Goal: Information Seeking & Learning: Learn about a topic

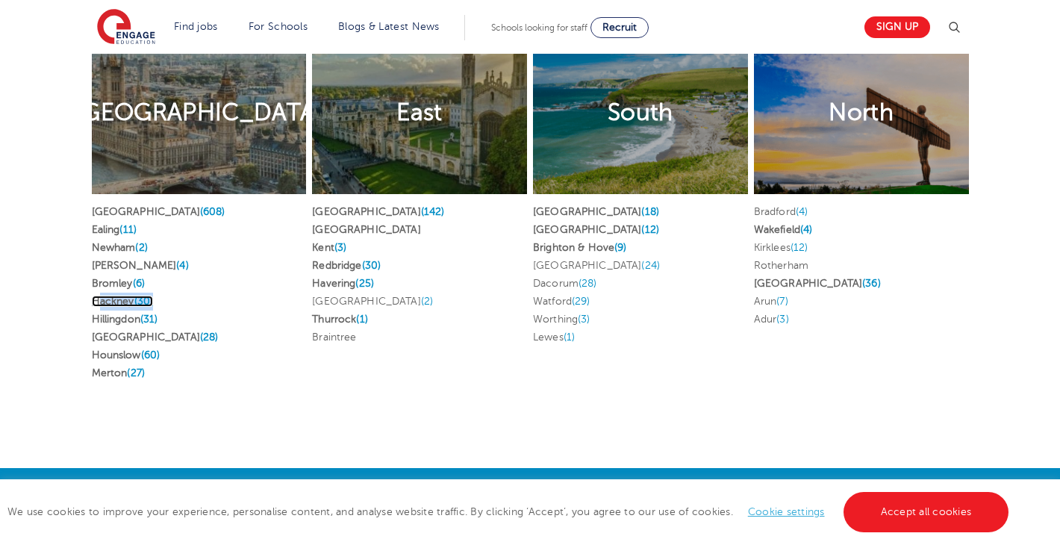
scroll to position [2943, 0]
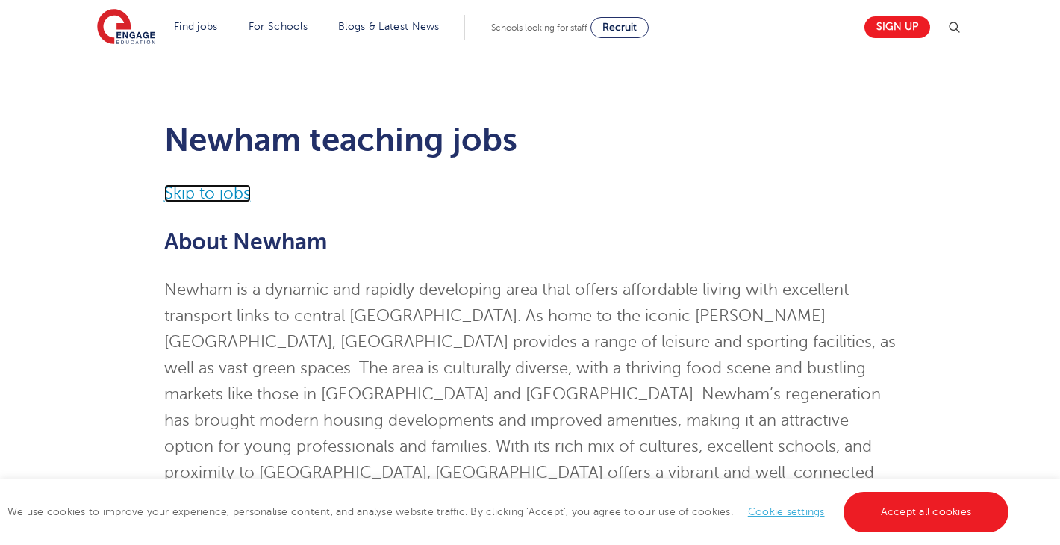
click at [188, 189] on link "Skip to jobs" at bounding box center [207, 193] width 87 height 18
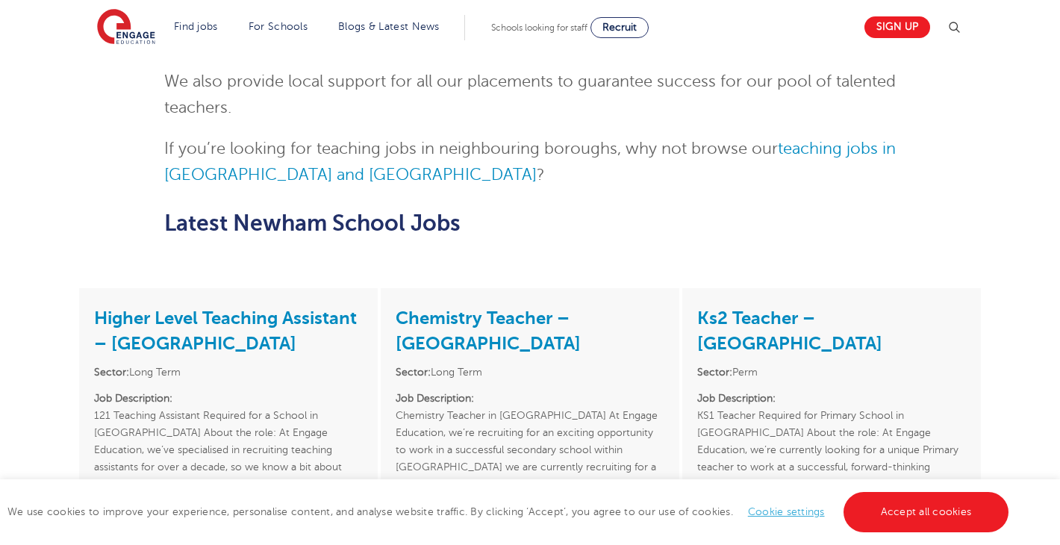
scroll to position [1891, 0]
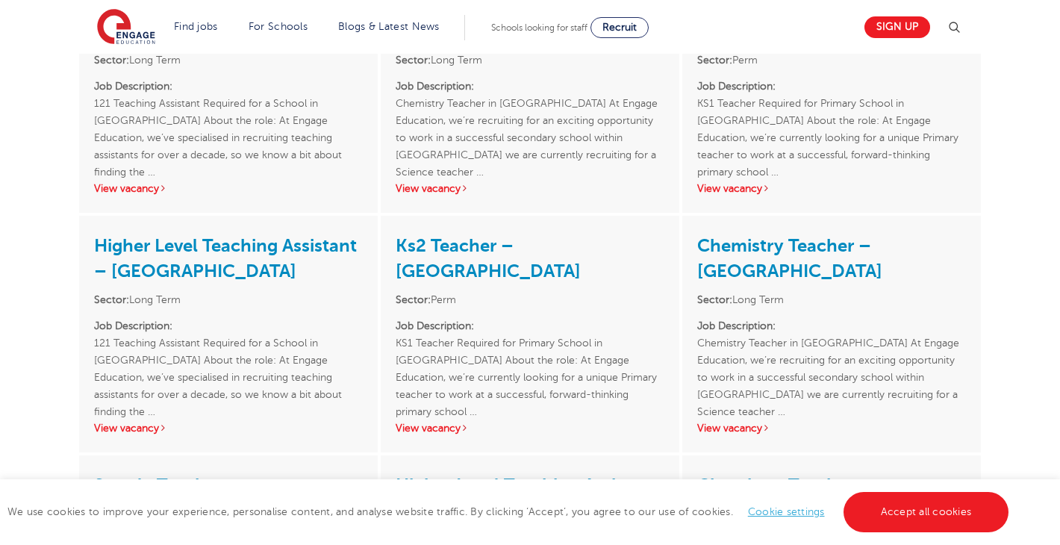
scroll to position [1929, 0]
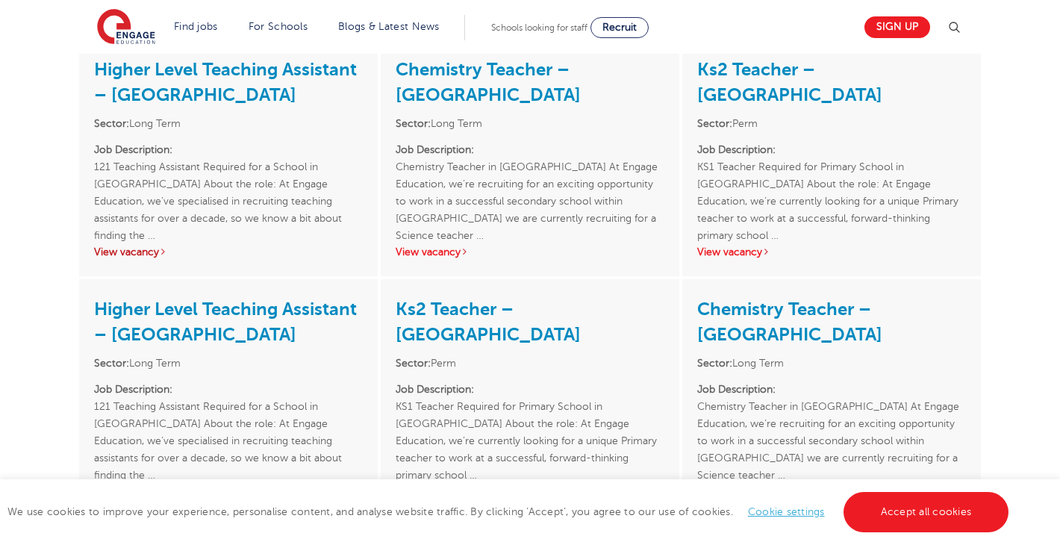
click at [152, 249] on link "View vacancy" at bounding box center [130, 251] width 73 height 11
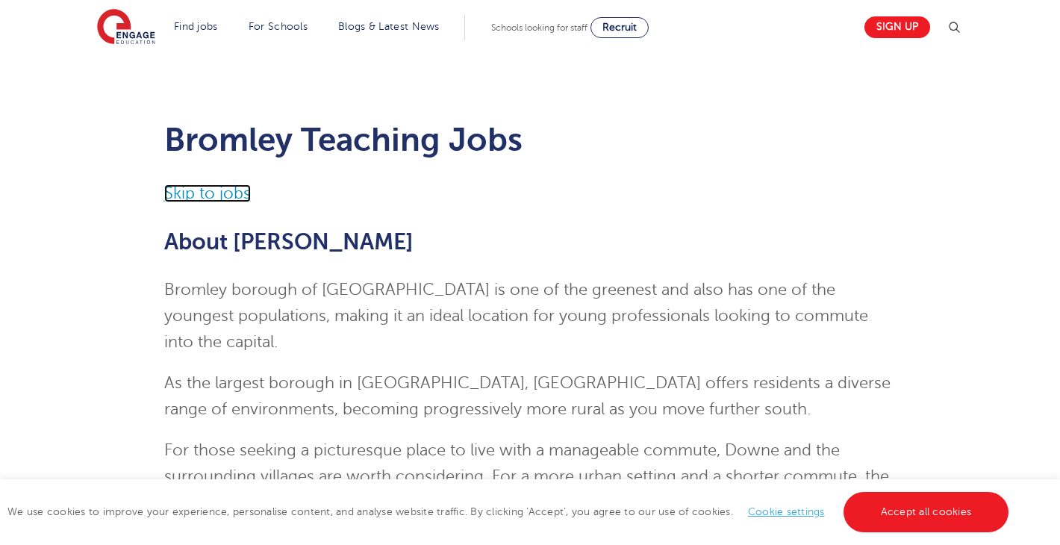
click at [185, 196] on link "Skip to jobs" at bounding box center [207, 193] width 87 height 18
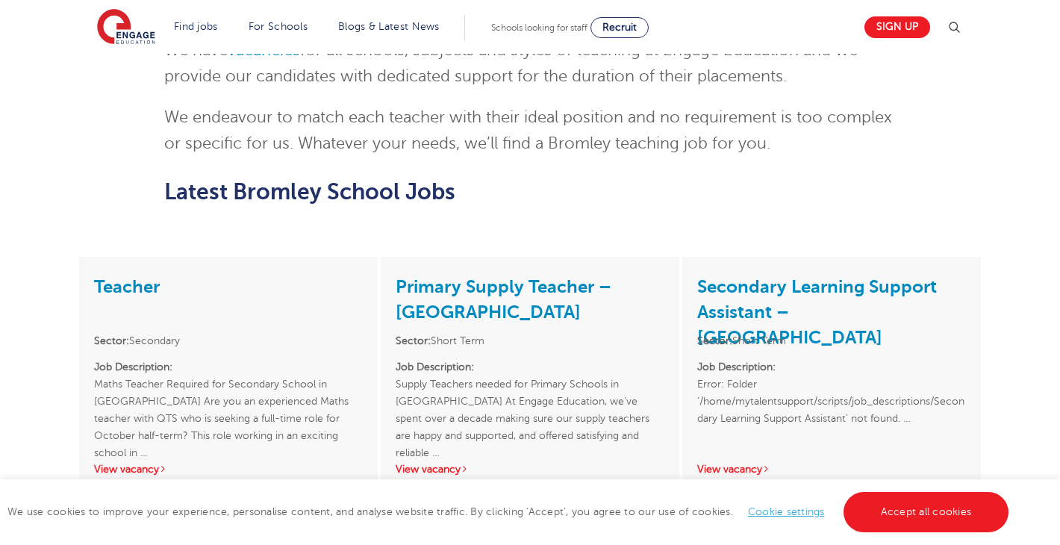
scroll to position [1637, 0]
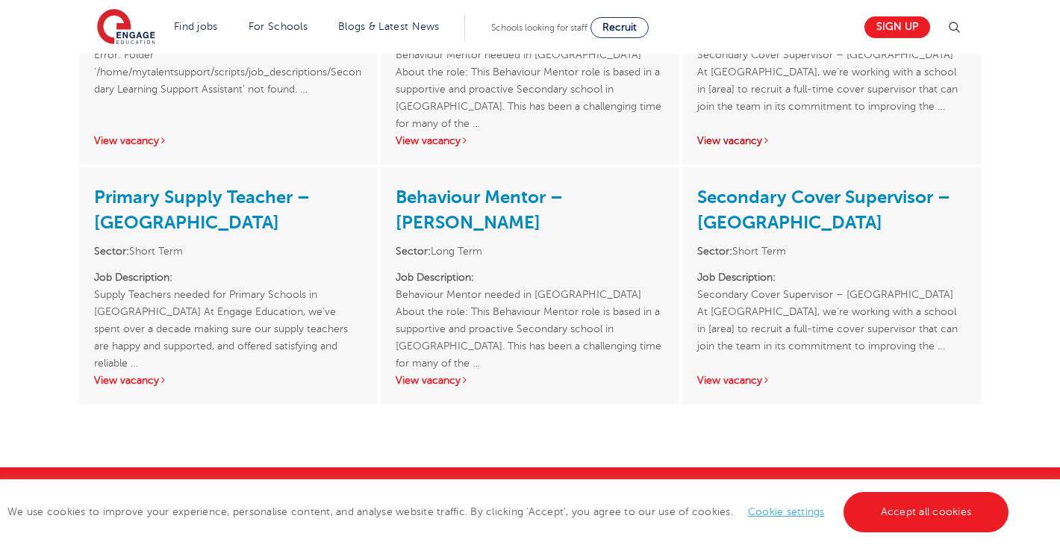
scroll to position [2749, 0]
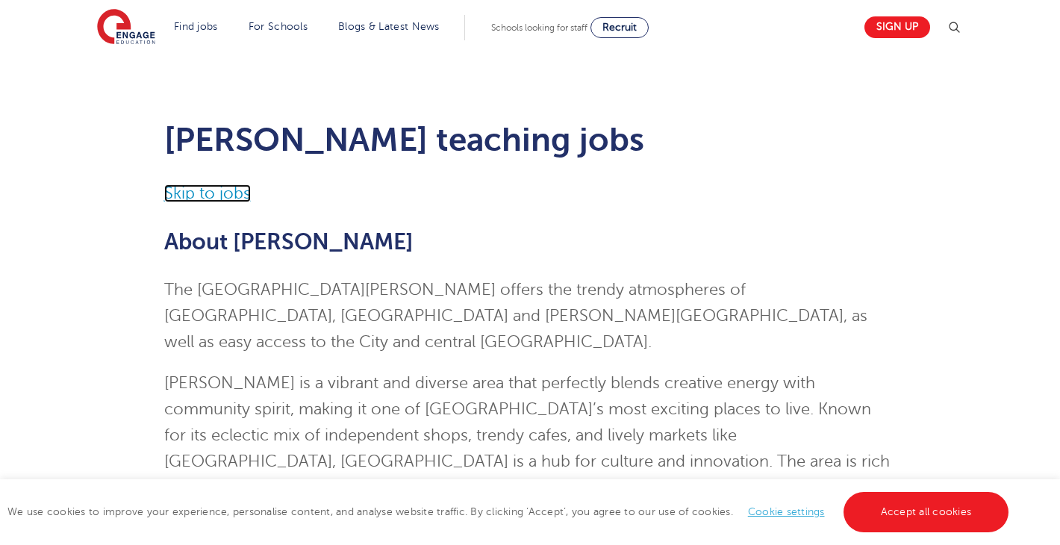
click at [230, 187] on link "Skip to jobs" at bounding box center [207, 193] width 87 height 18
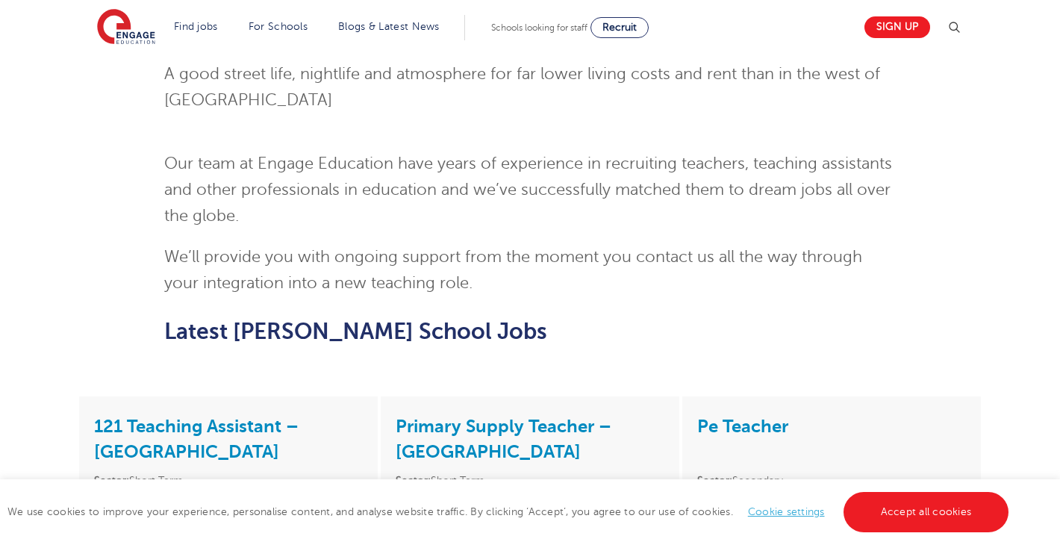
scroll to position [1772, 0]
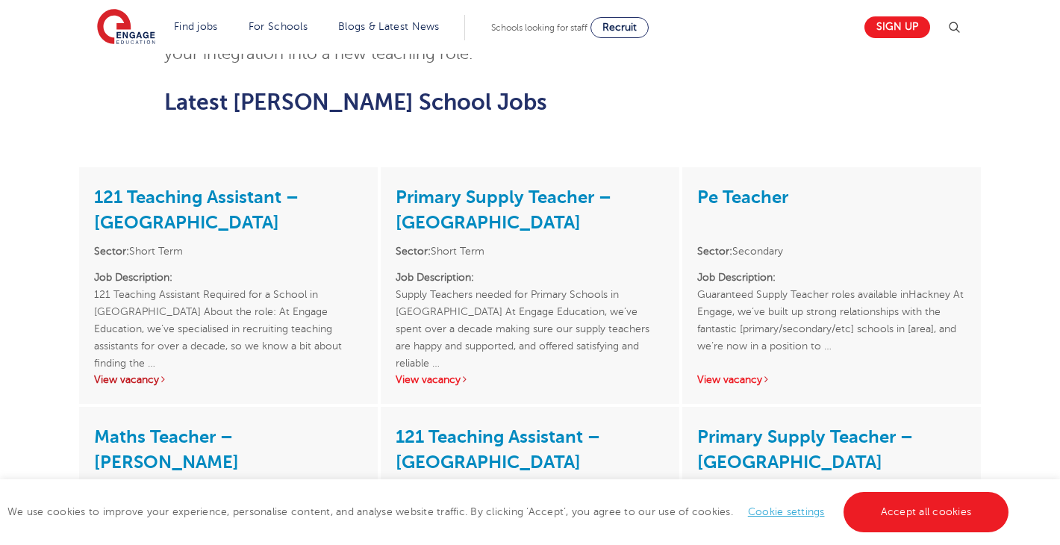
click at [152, 374] on link "View vacancy" at bounding box center [130, 379] width 73 height 11
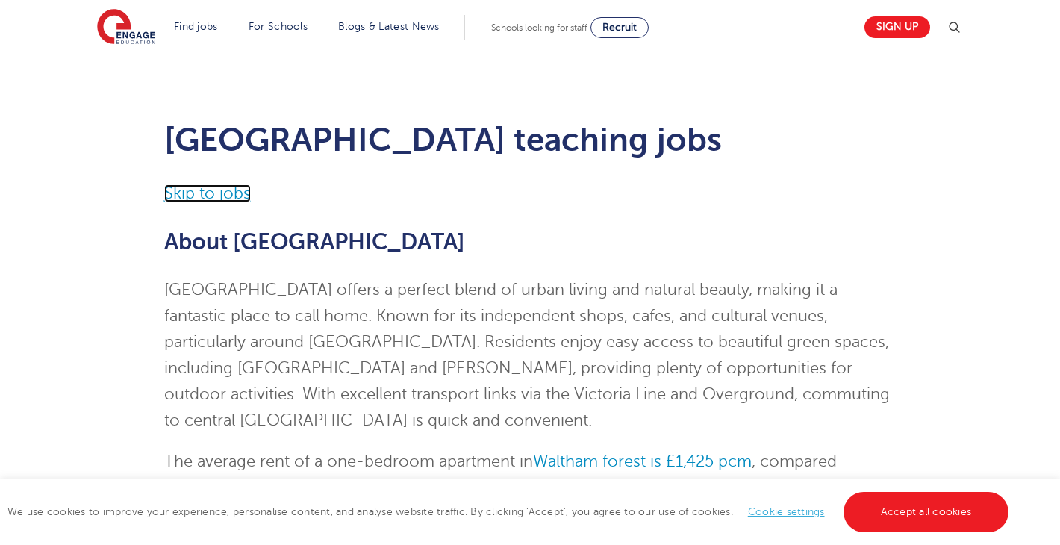
click at [223, 190] on link "Skip to jobs" at bounding box center [207, 193] width 87 height 18
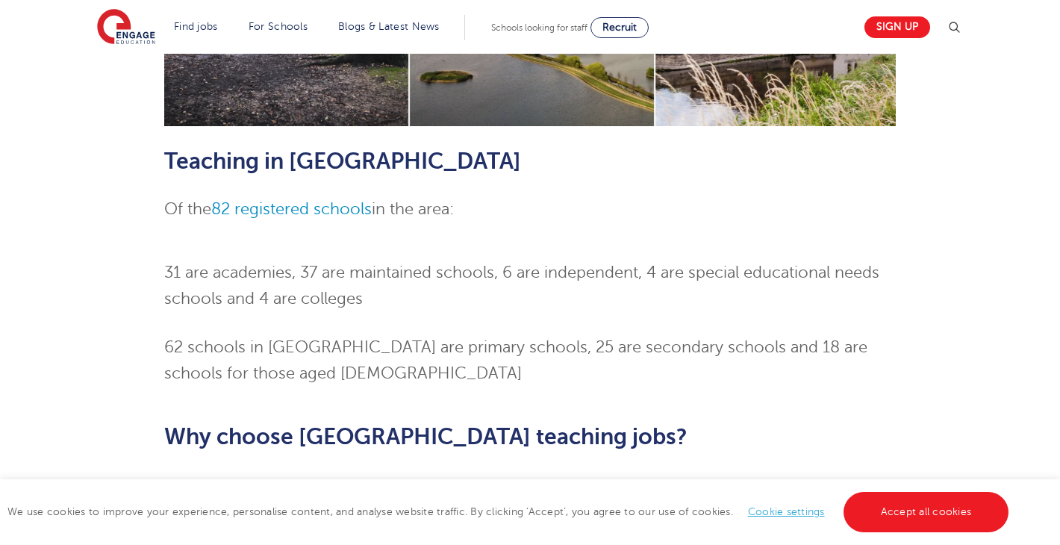
scroll to position [686, 0]
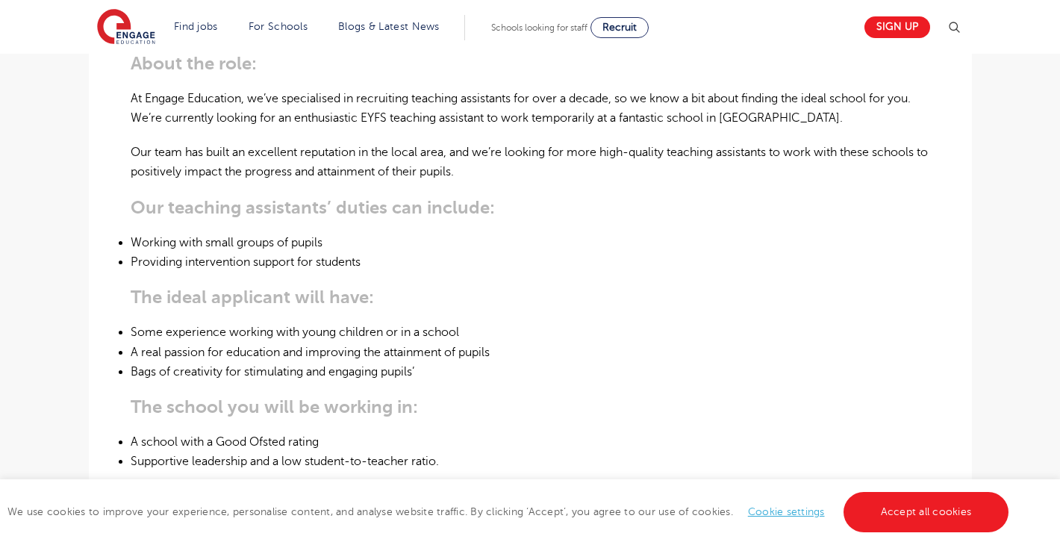
scroll to position [495, 0]
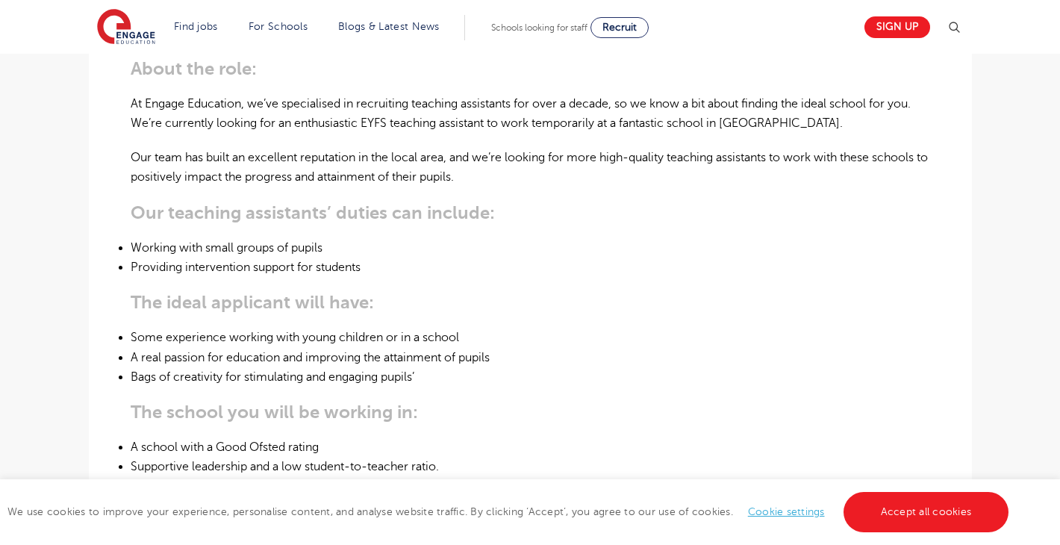
click at [374, 126] on p "At Engage Education, we’ve specialised in recruiting teaching assistants for ov…" at bounding box center [531, 114] width 800 height 40
click at [589, 193] on div "121 Teaching Assistant Required for a School in Newham About the role: At Engag…" at bounding box center [531, 430] width 800 height 915
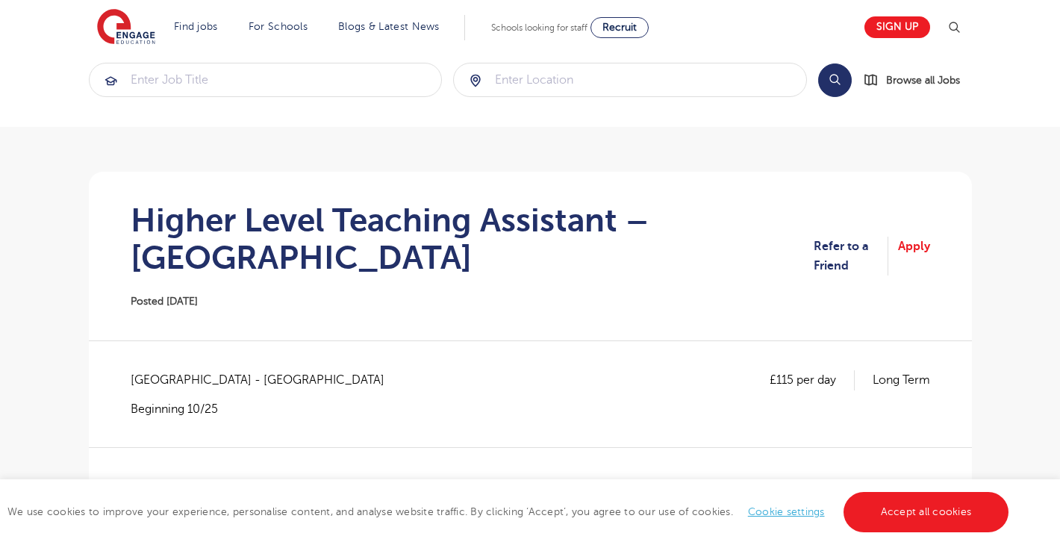
scroll to position [0, 0]
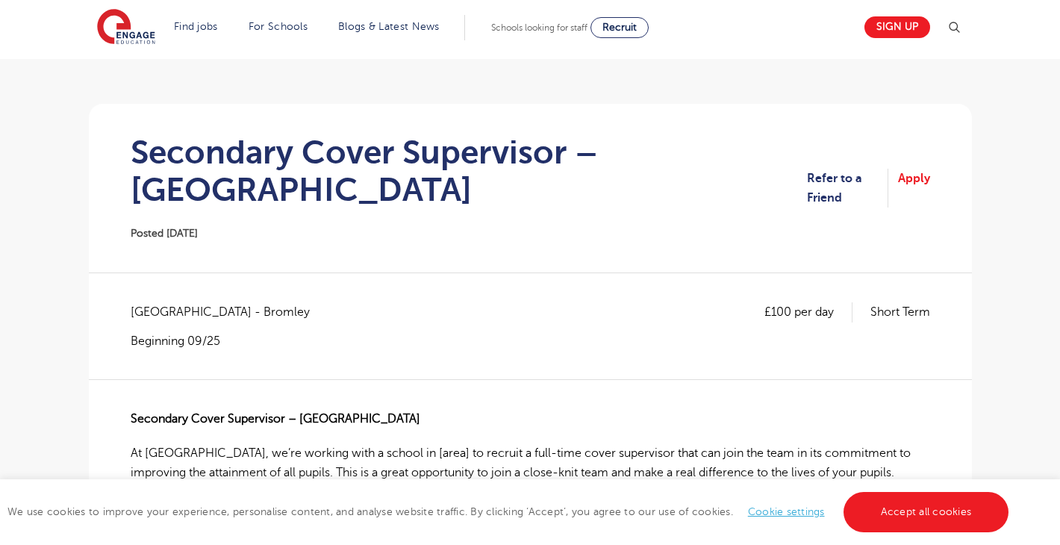
scroll to position [99, 0]
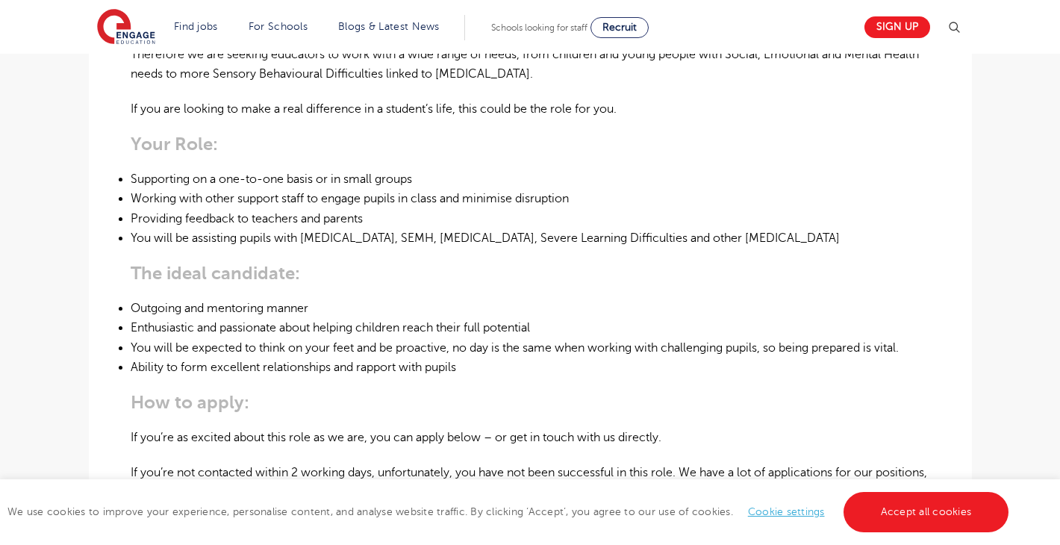
scroll to position [562, 0]
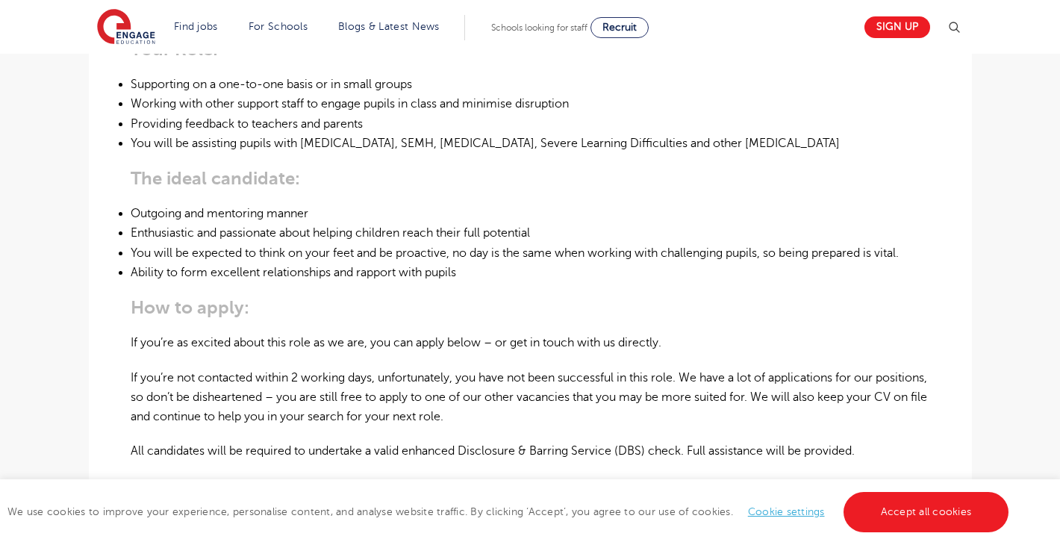
scroll to position [662, 0]
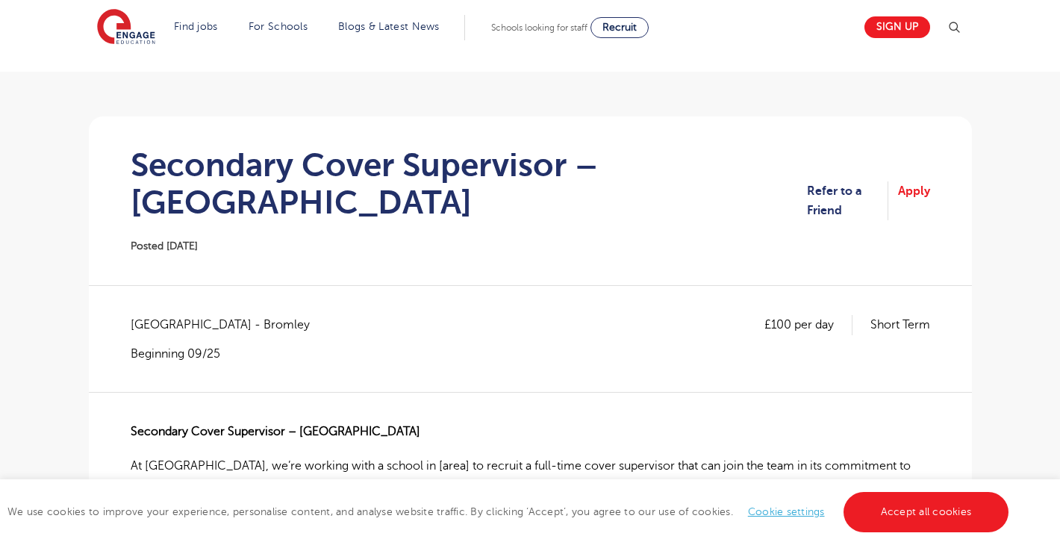
scroll to position [72, 0]
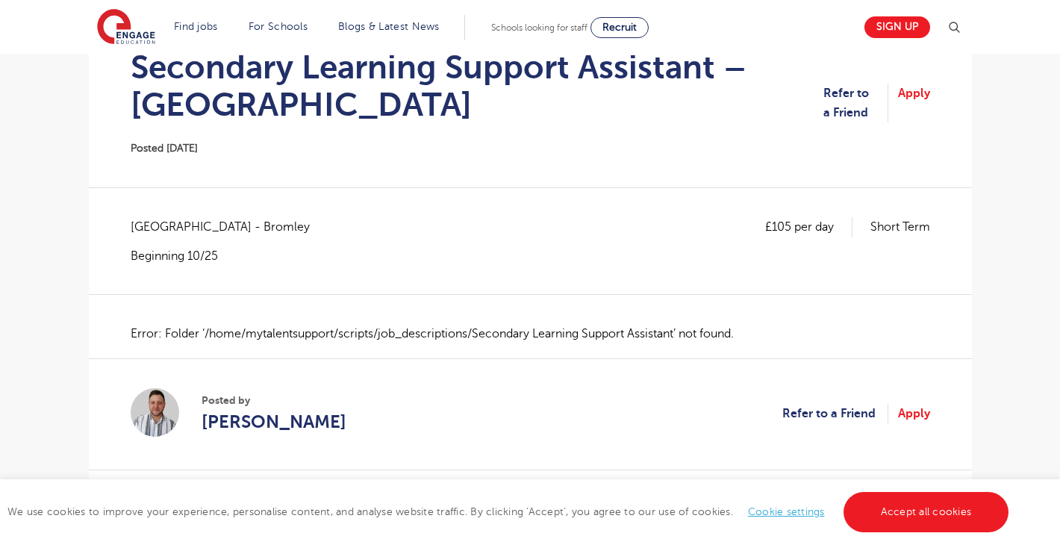
scroll to position [133, 0]
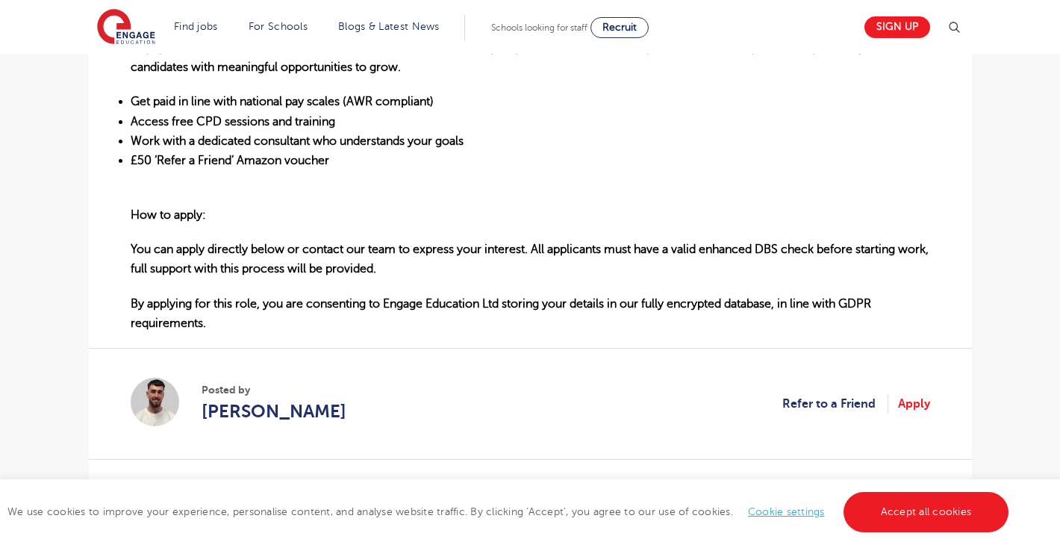
scroll to position [948, 0]
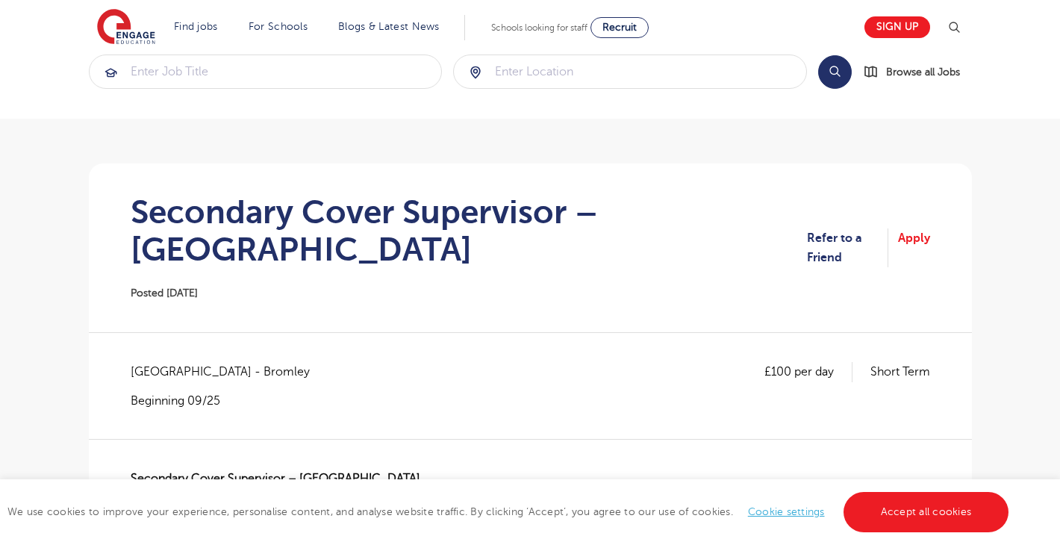
scroll to position [23, 0]
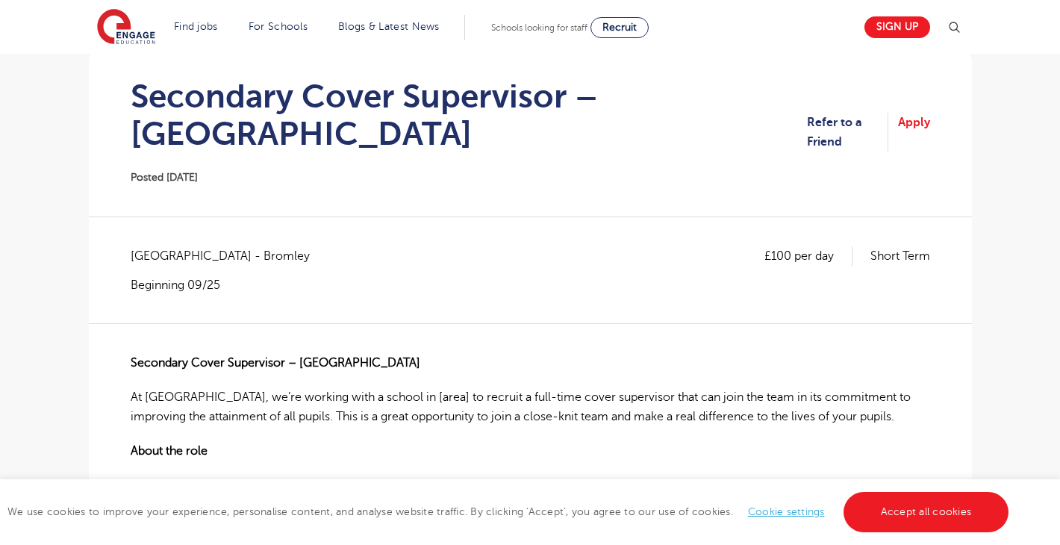
scroll to position [146, 0]
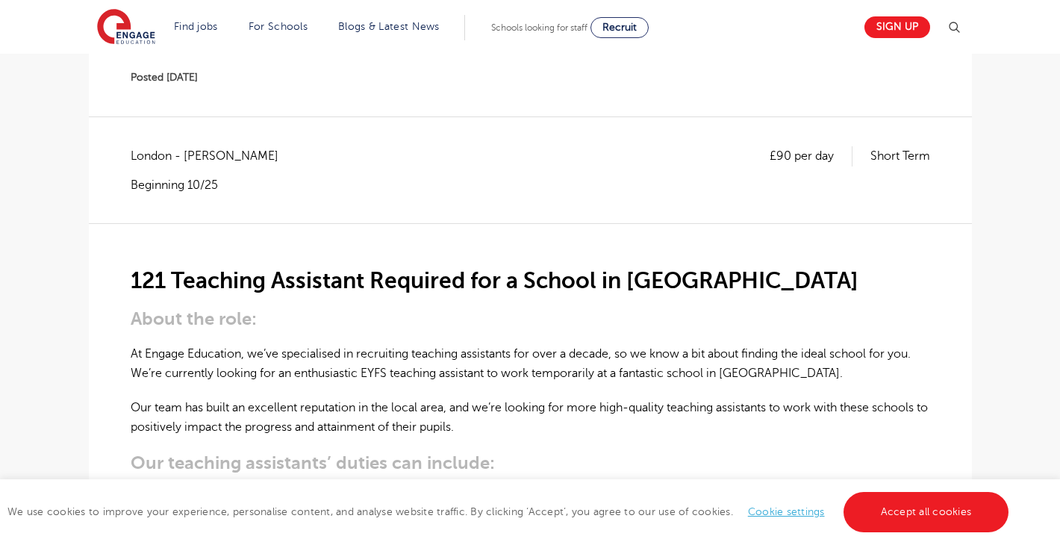
scroll to position [240, 0]
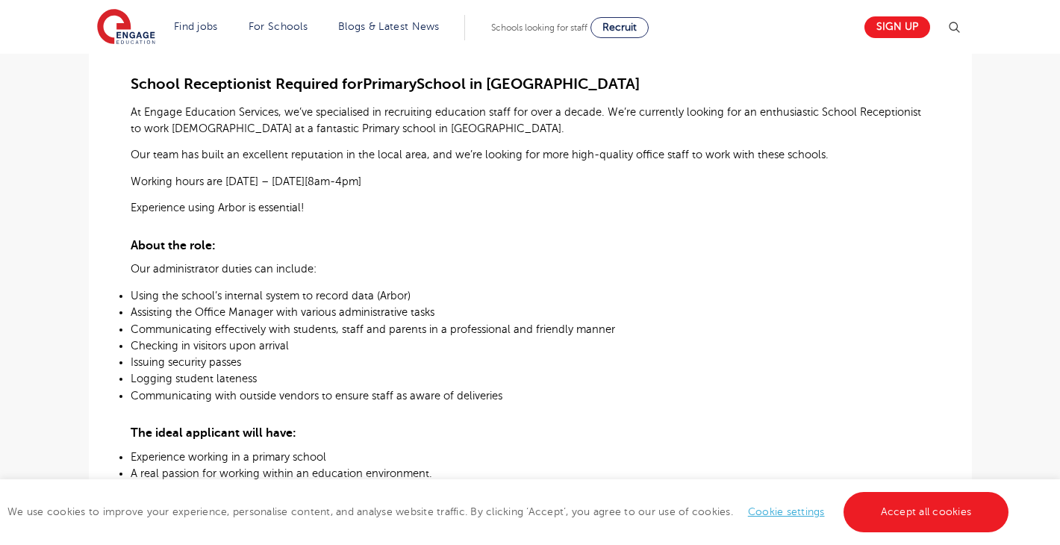
scroll to position [450, 0]
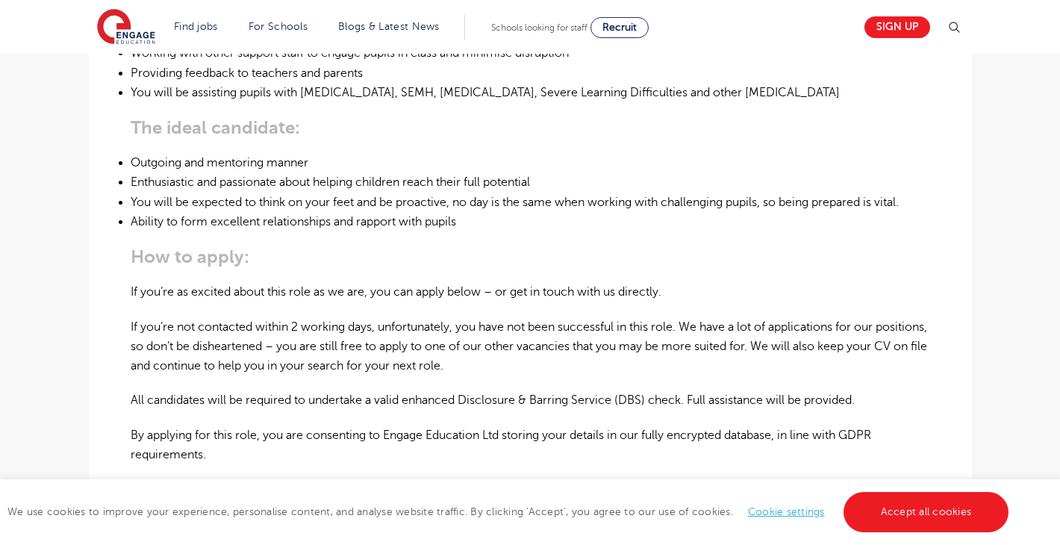
scroll to position [744, 0]
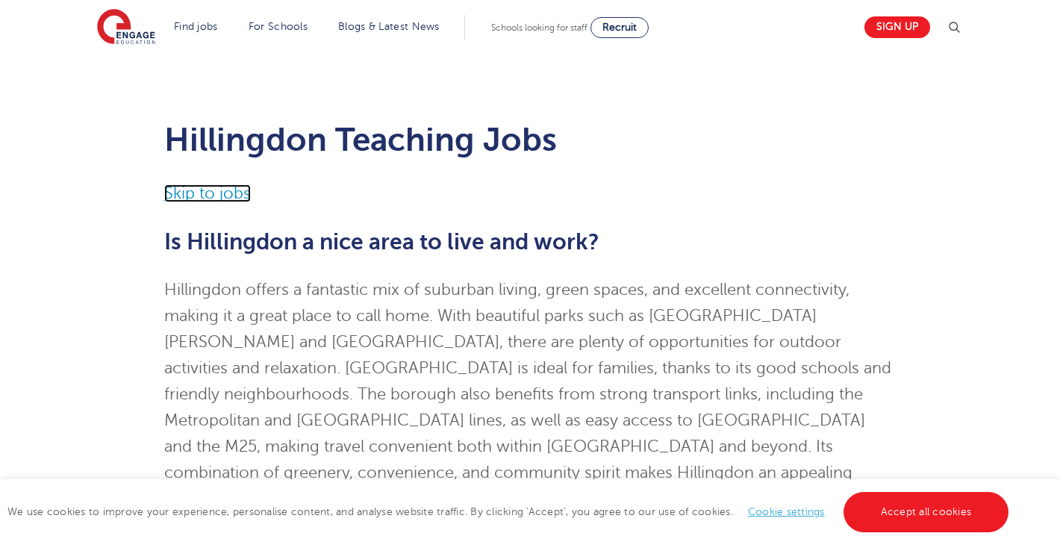
click at [189, 196] on link "Skip to jobs" at bounding box center [207, 193] width 87 height 18
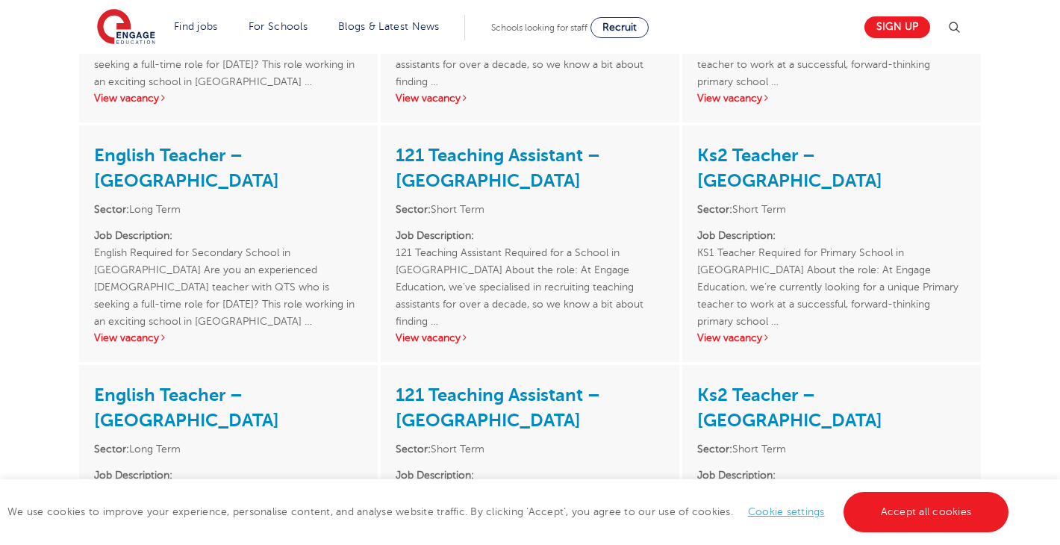
scroll to position [2484, 0]
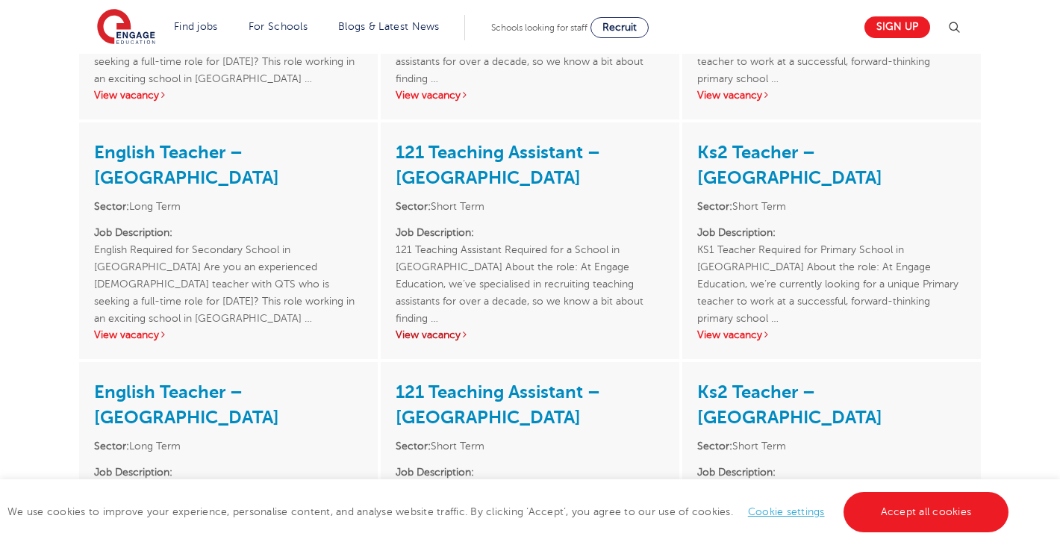
click at [410, 329] on link "View vacancy" at bounding box center [432, 334] width 73 height 11
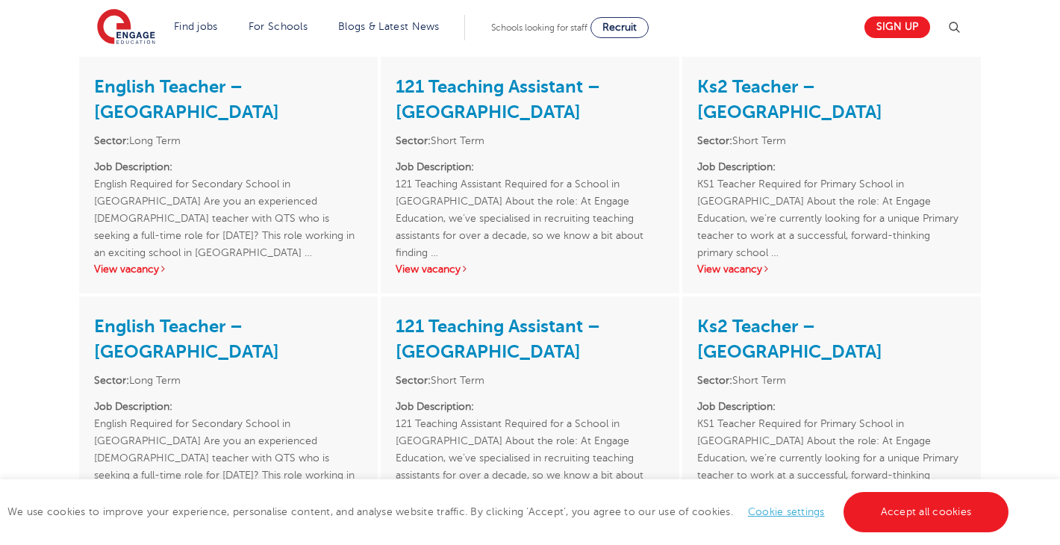
scroll to position [1826, 0]
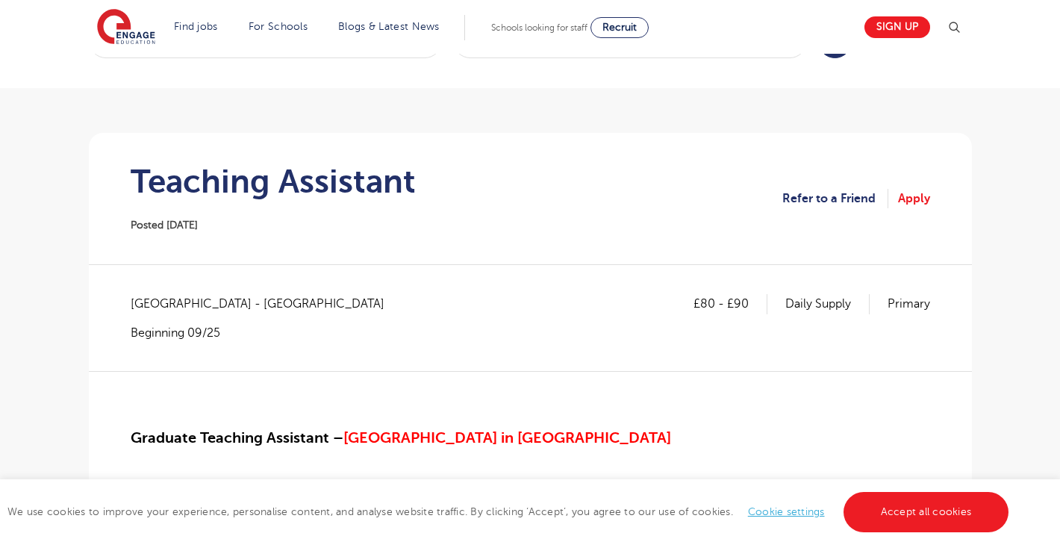
scroll to position [51, 0]
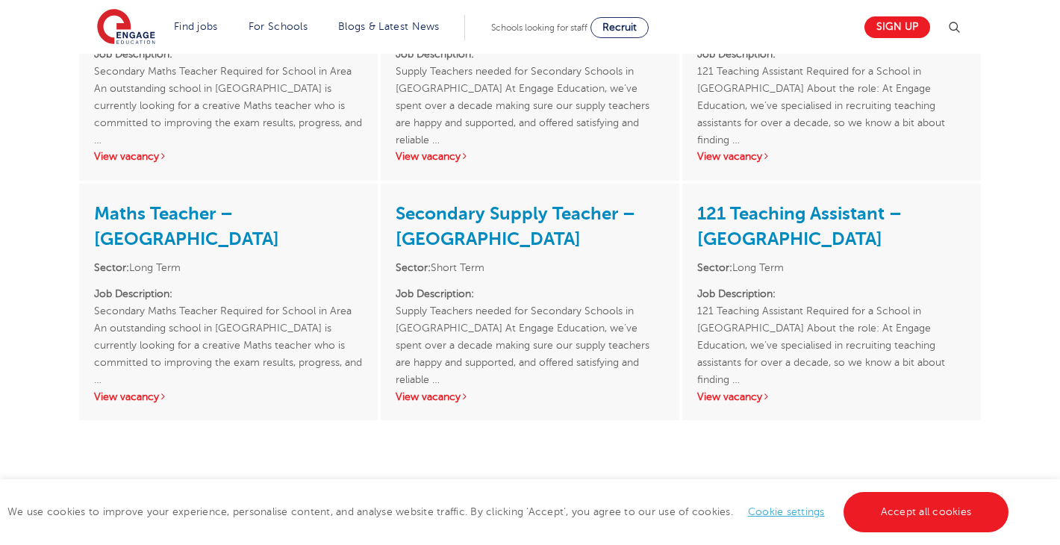
scroll to position [2948, 0]
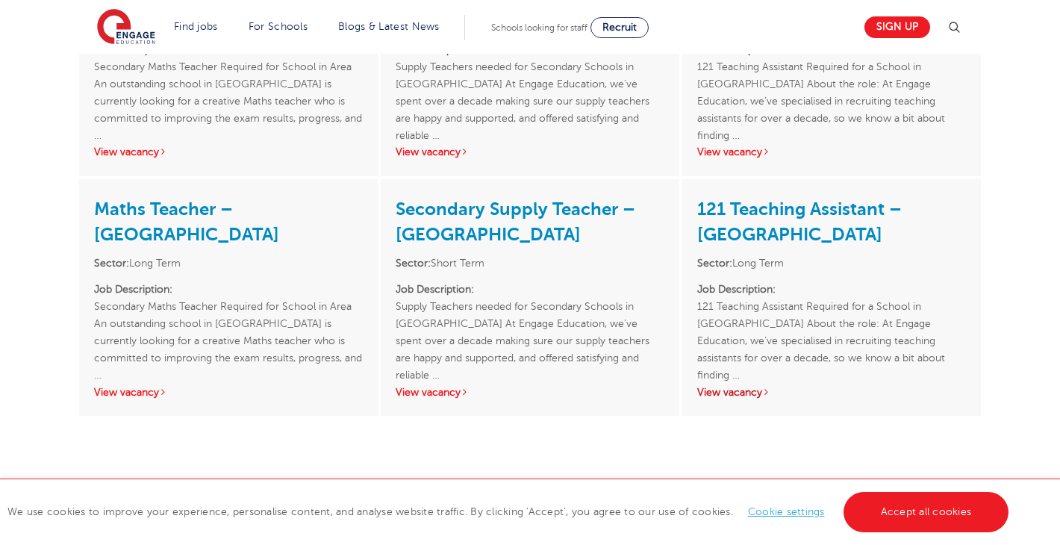
click at [750, 387] on link "View vacancy" at bounding box center [733, 392] width 73 height 11
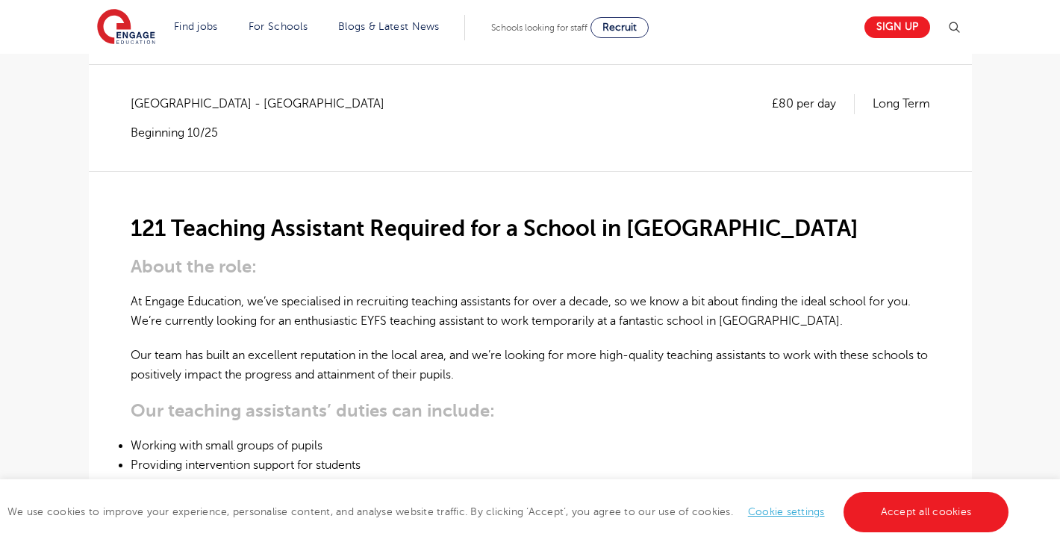
scroll to position [308, 0]
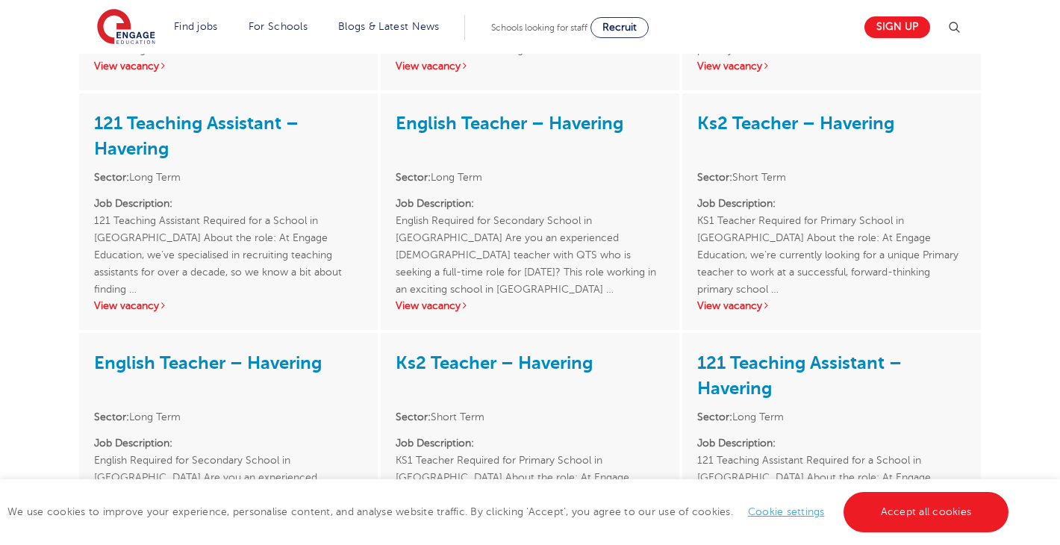
scroll to position [2712, 0]
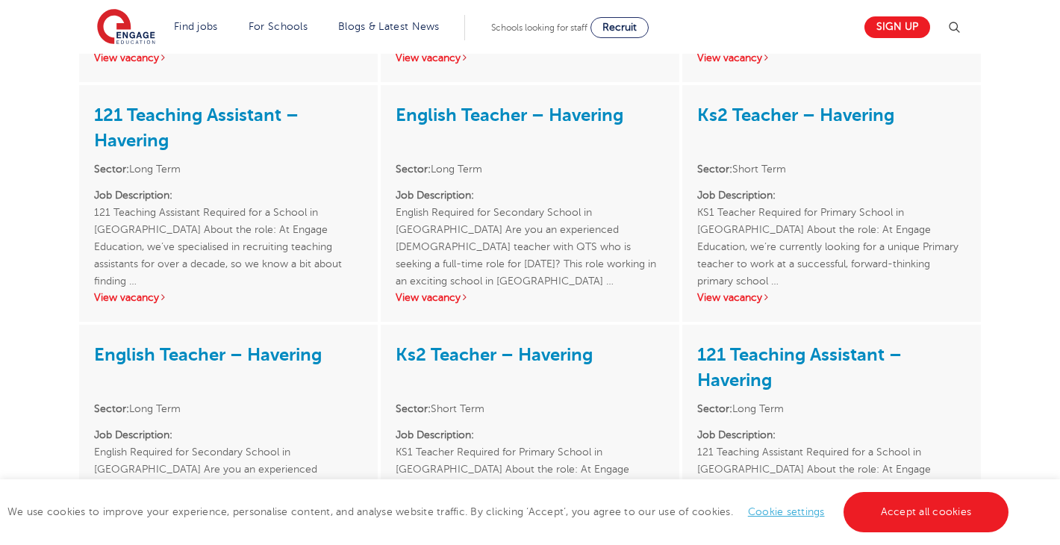
click at [745, 532] on link "View vacancy" at bounding box center [733, 537] width 73 height 11
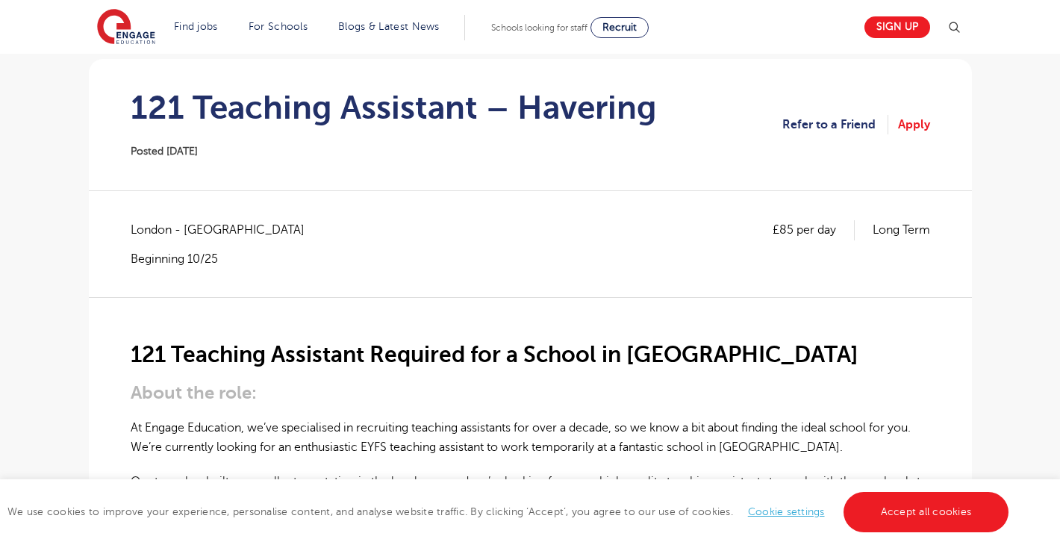
scroll to position [134, 0]
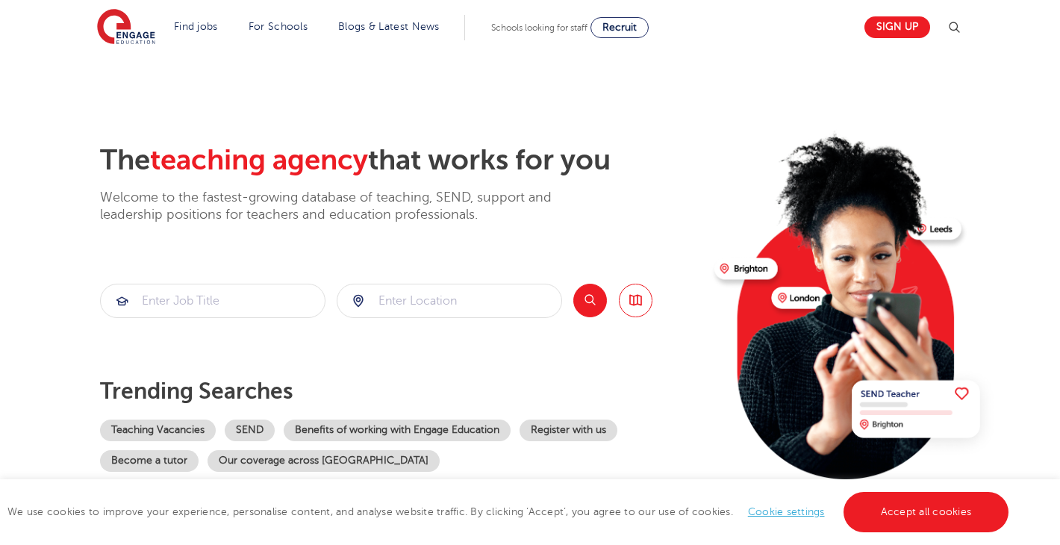
scroll to position [2943, 0]
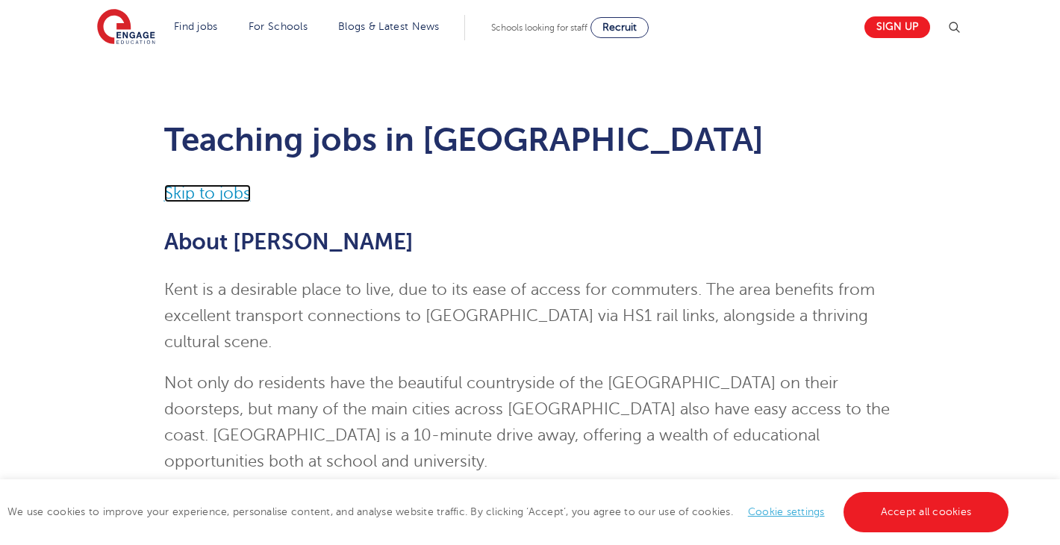
click at [233, 193] on link "Skip to jobs" at bounding box center [207, 193] width 87 height 18
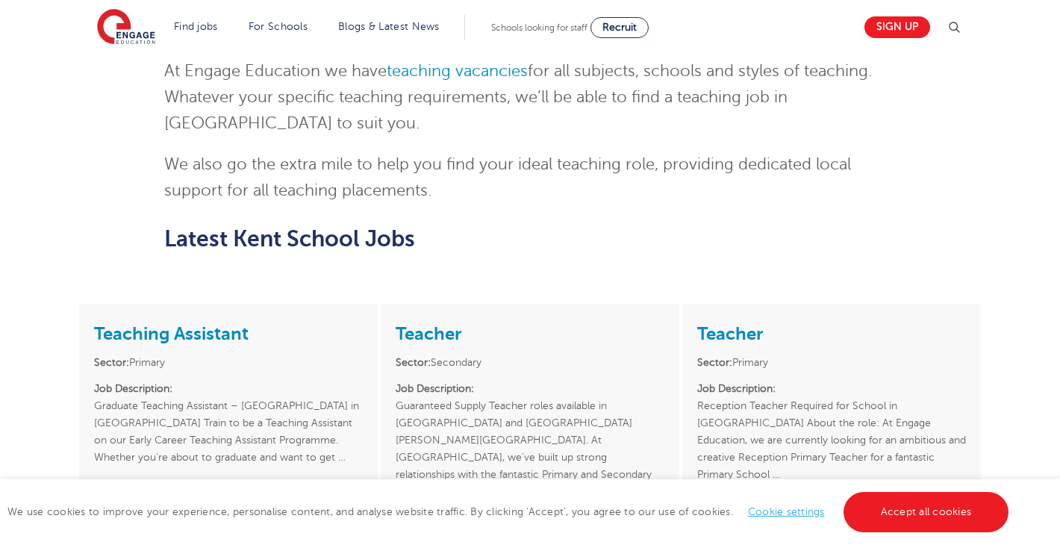
scroll to position [2168, 0]
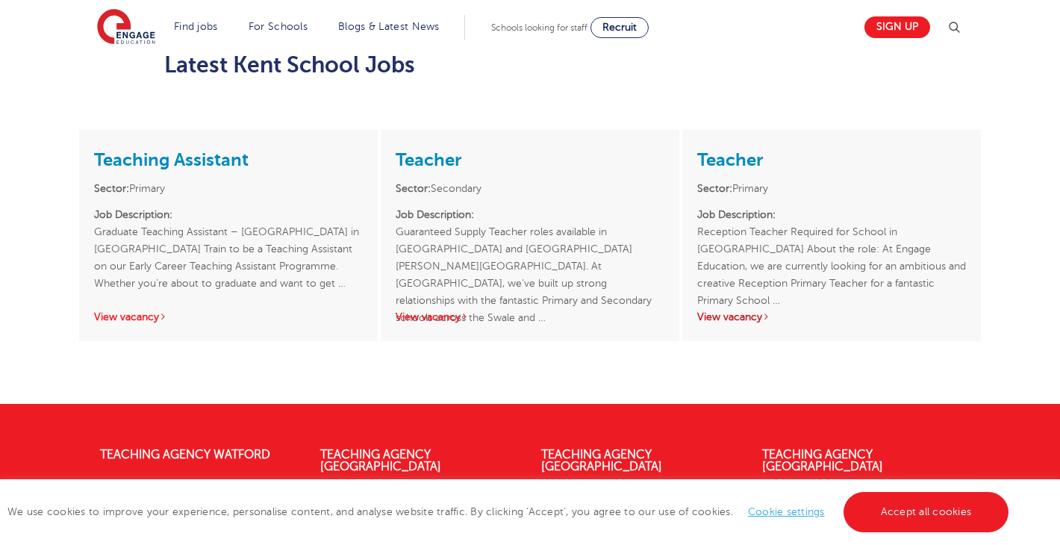
click at [721, 311] on link "View vacancy" at bounding box center [733, 316] width 73 height 11
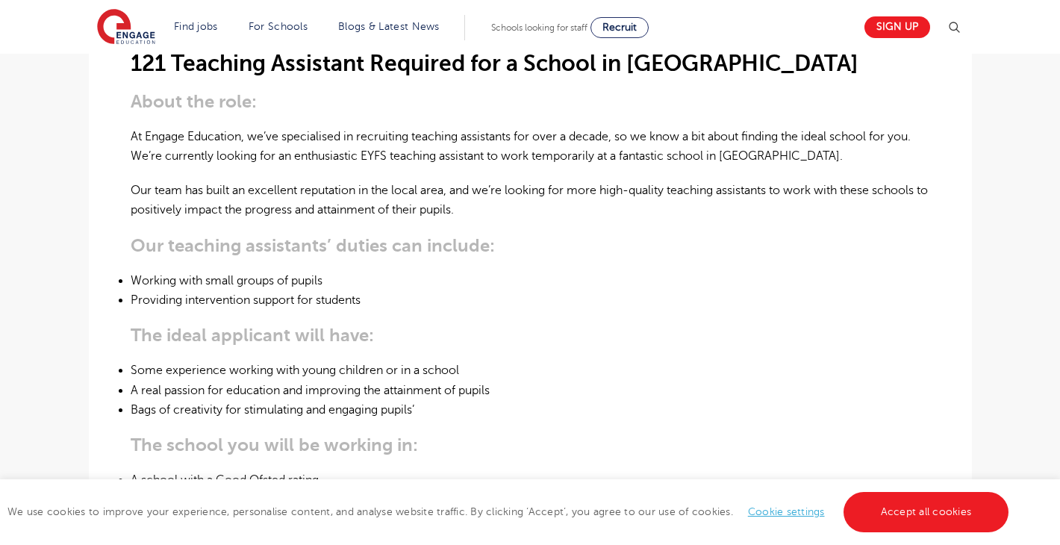
scroll to position [466, 0]
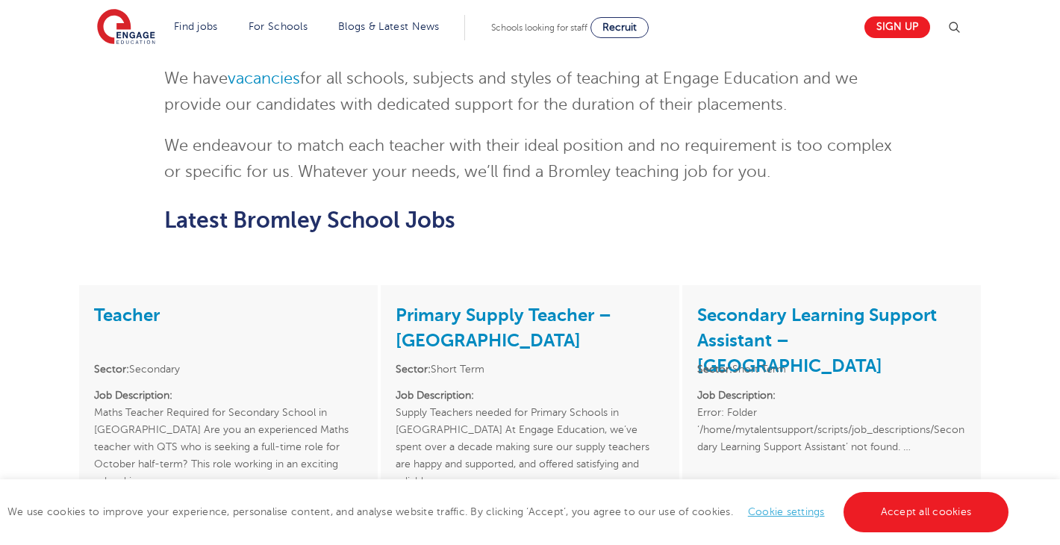
scroll to position [1452, 0]
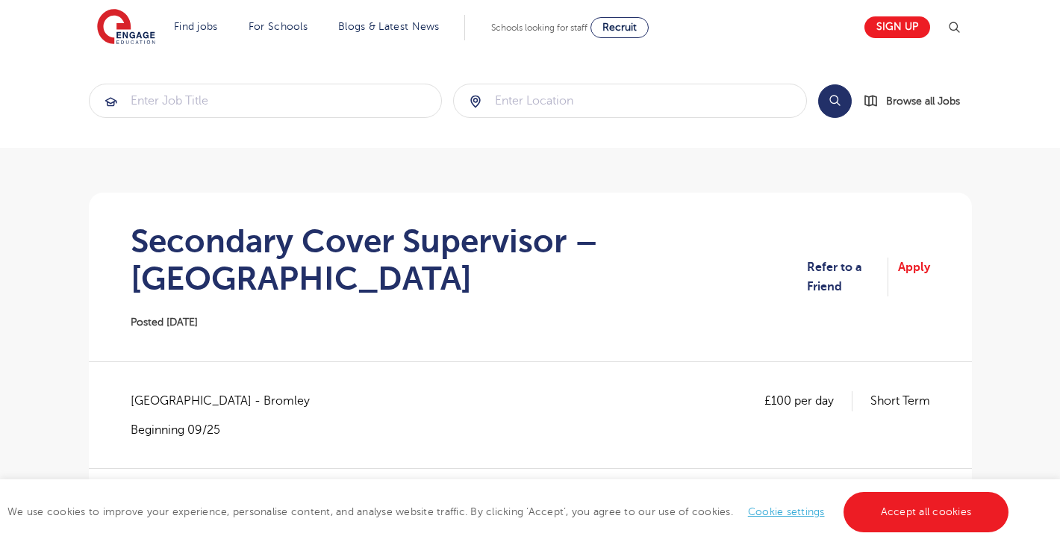
scroll to position [99, 0]
